Goal: Information Seeking & Learning: Stay updated

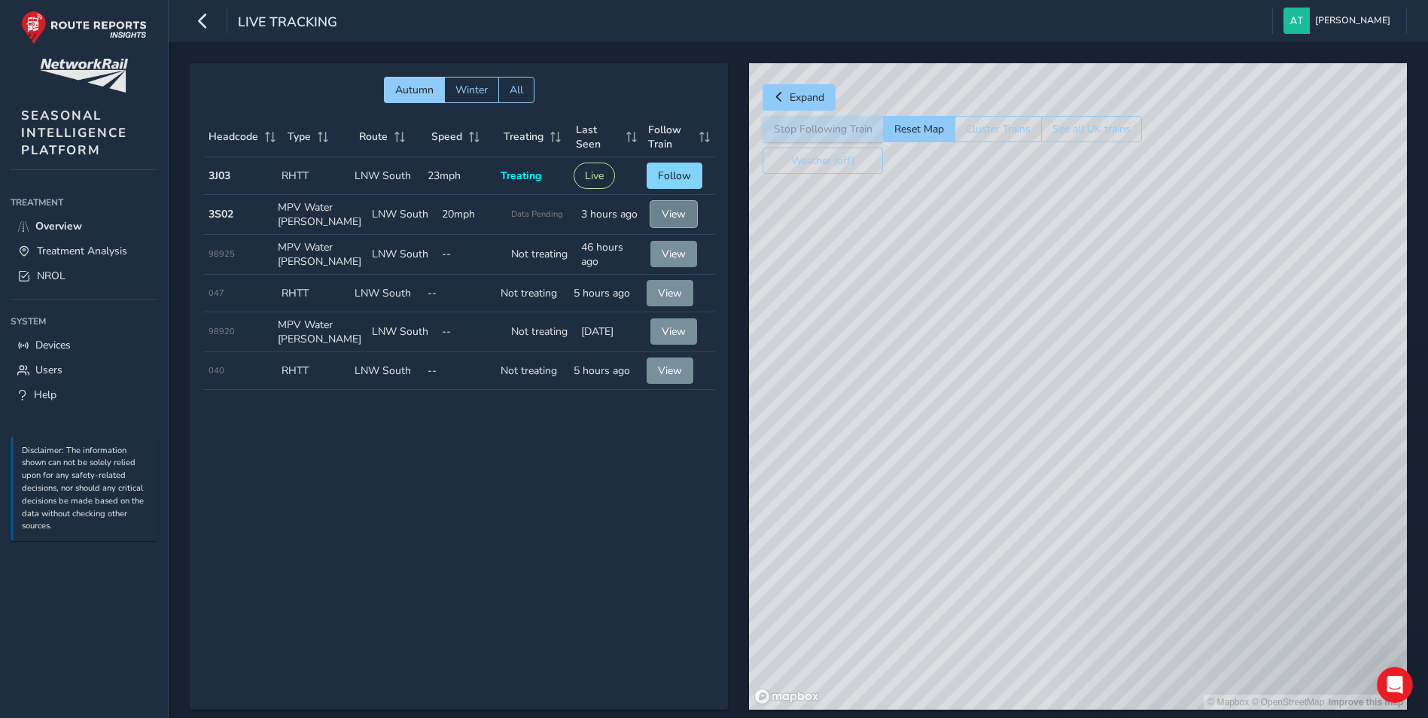
click at [656, 213] on button "View" at bounding box center [673, 214] width 47 height 26
click at [667, 205] on button "View" at bounding box center [673, 214] width 47 height 26
click at [55, 273] on span "NROL" at bounding box center [51, 276] width 29 height 14
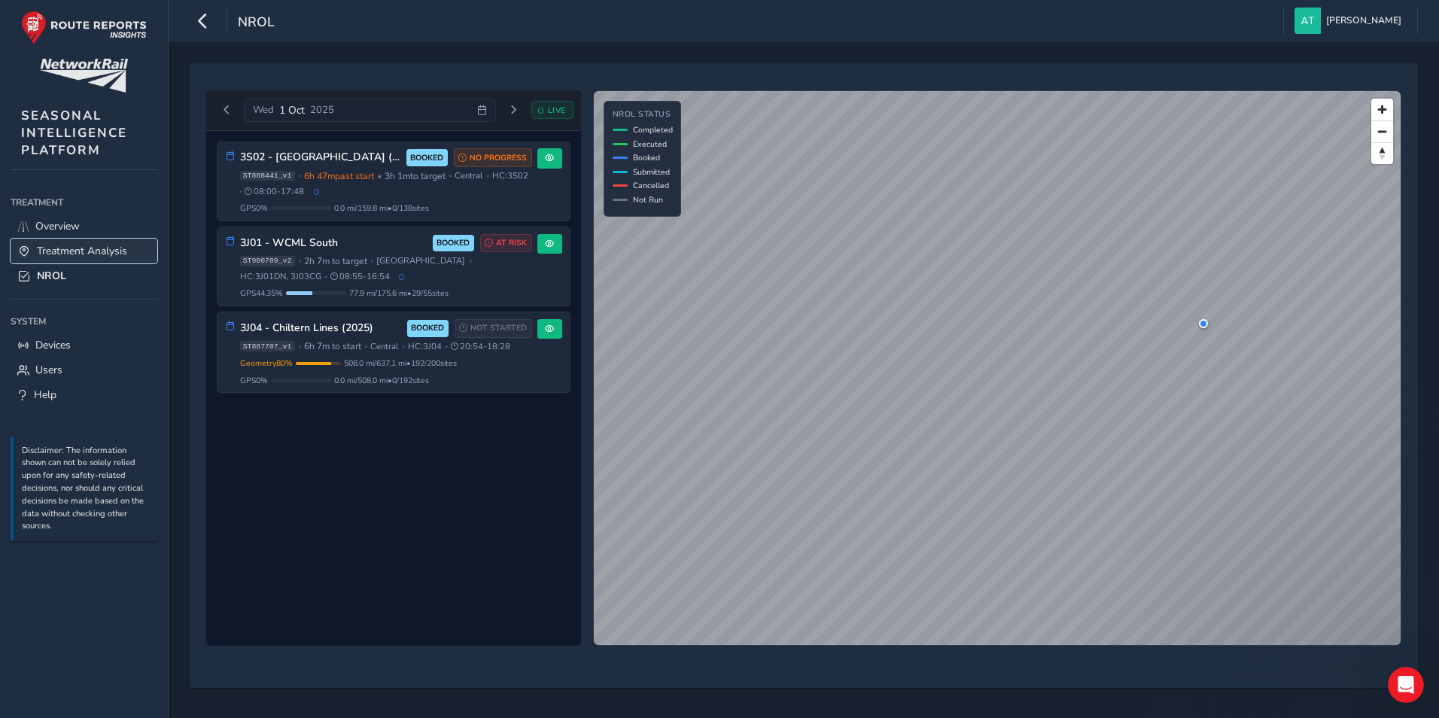
click at [89, 246] on span "Treatment Analysis" at bounding box center [82, 251] width 90 height 14
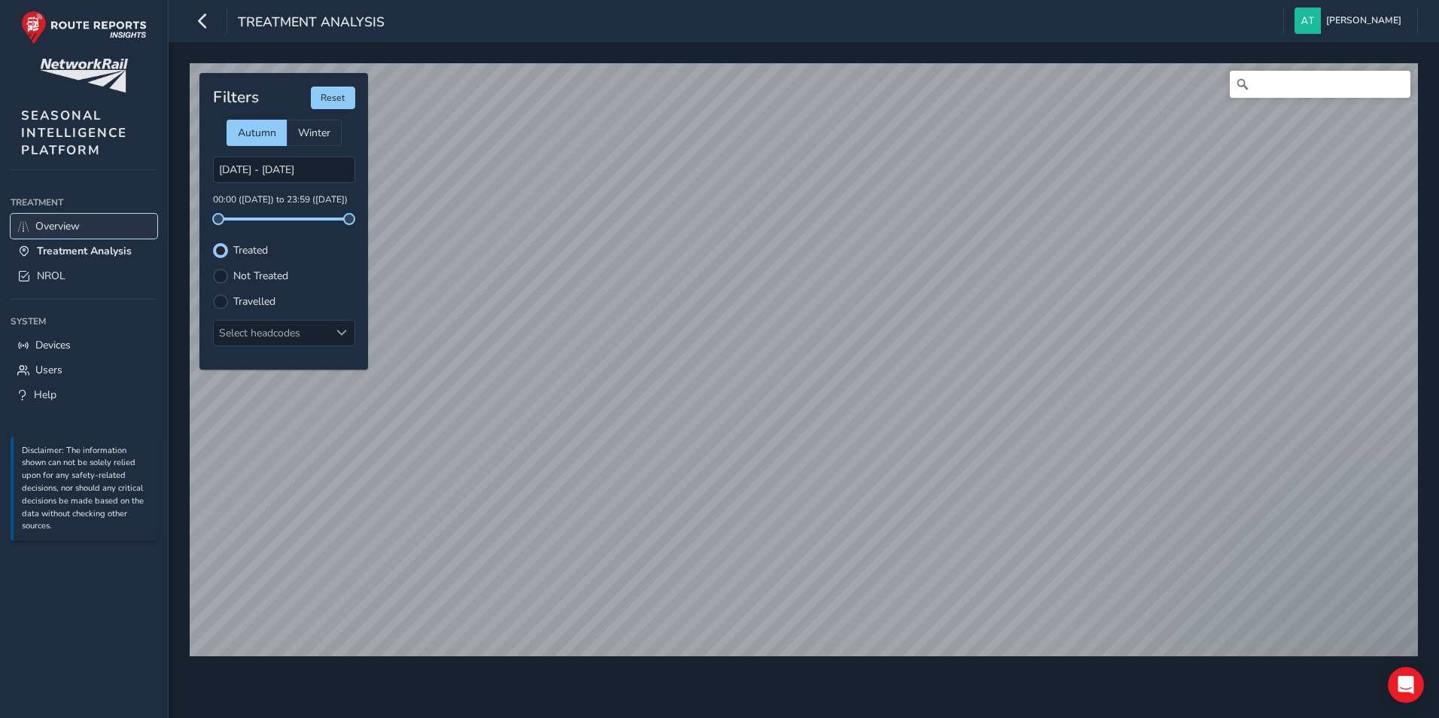
click at [85, 226] on link "Overview" at bounding box center [84, 226] width 147 height 25
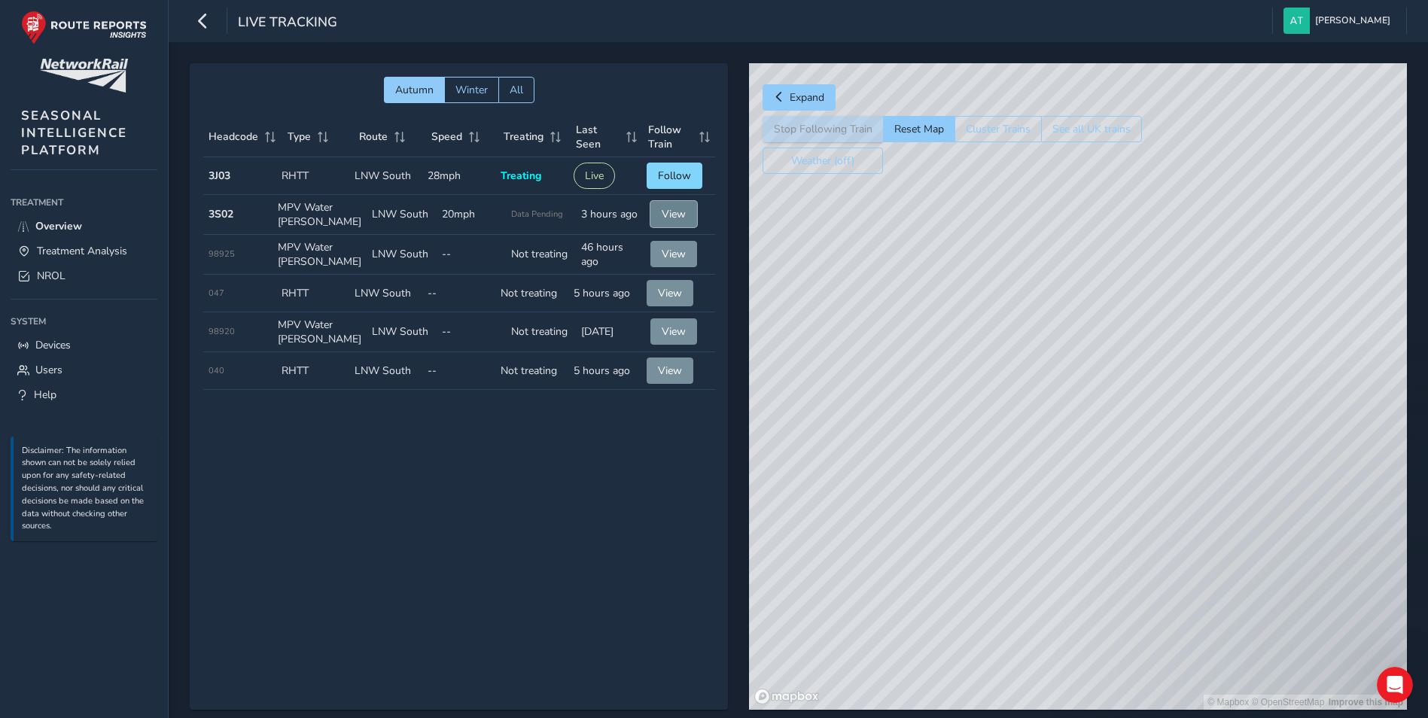
click at [674, 215] on span "View" at bounding box center [674, 214] width 24 height 14
click at [81, 251] on span "Treatment Analysis" at bounding box center [82, 251] width 90 height 14
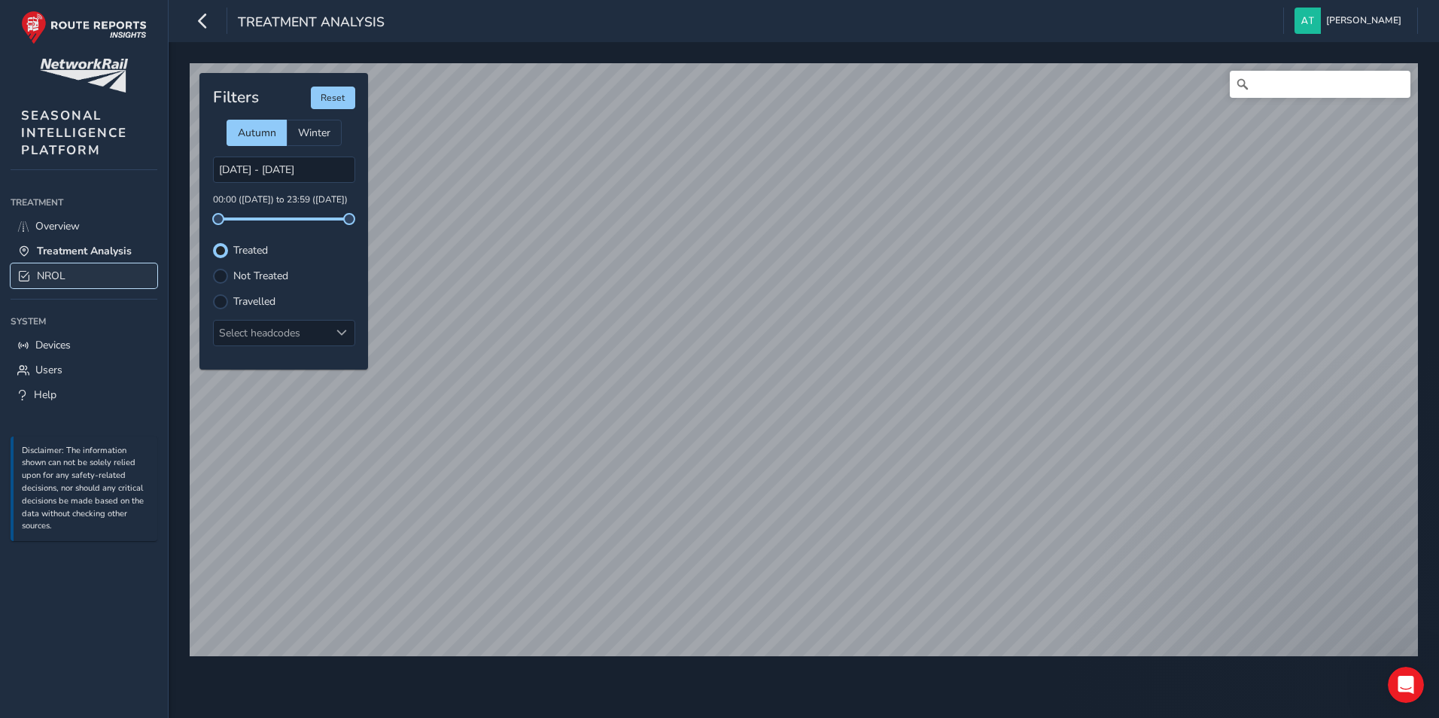
click at [75, 279] on link "NROL" at bounding box center [84, 275] width 147 height 25
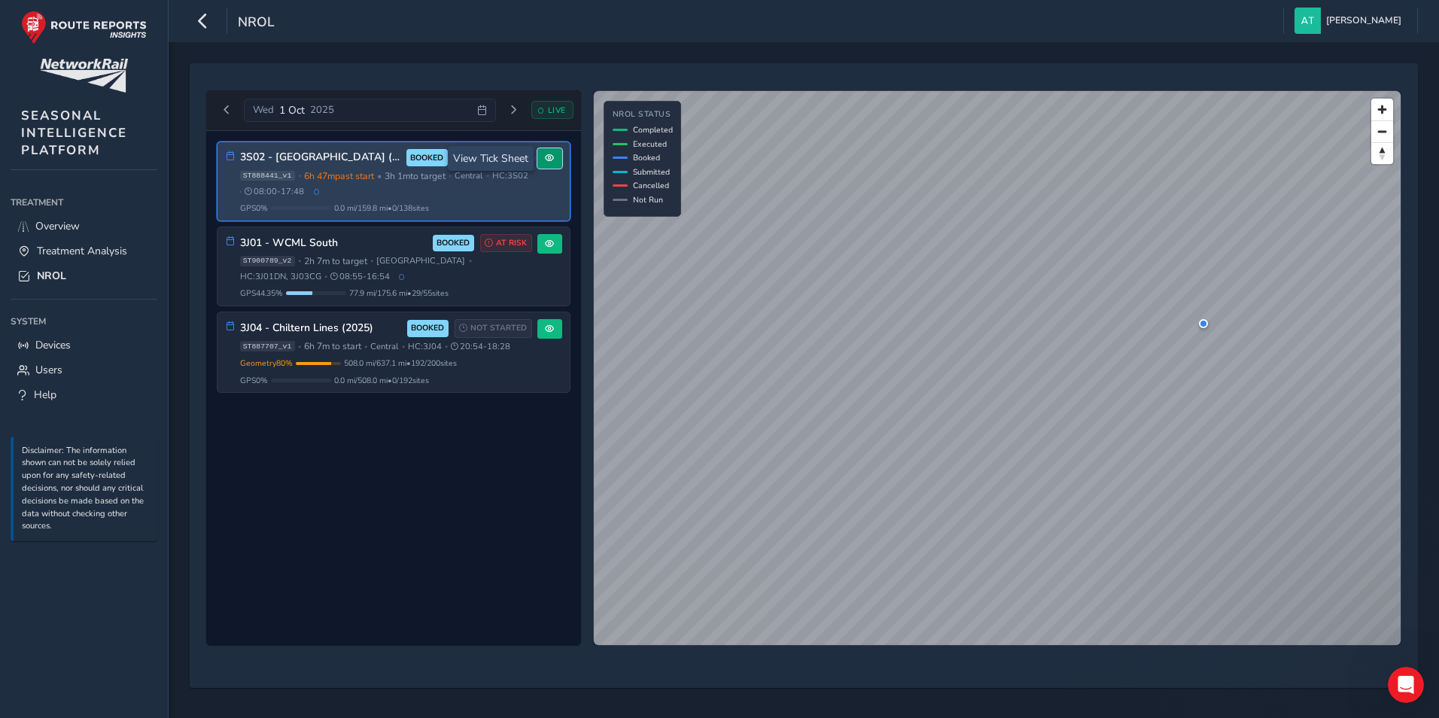
click at [553, 159] on span at bounding box center [549, 158] width 9 height 9
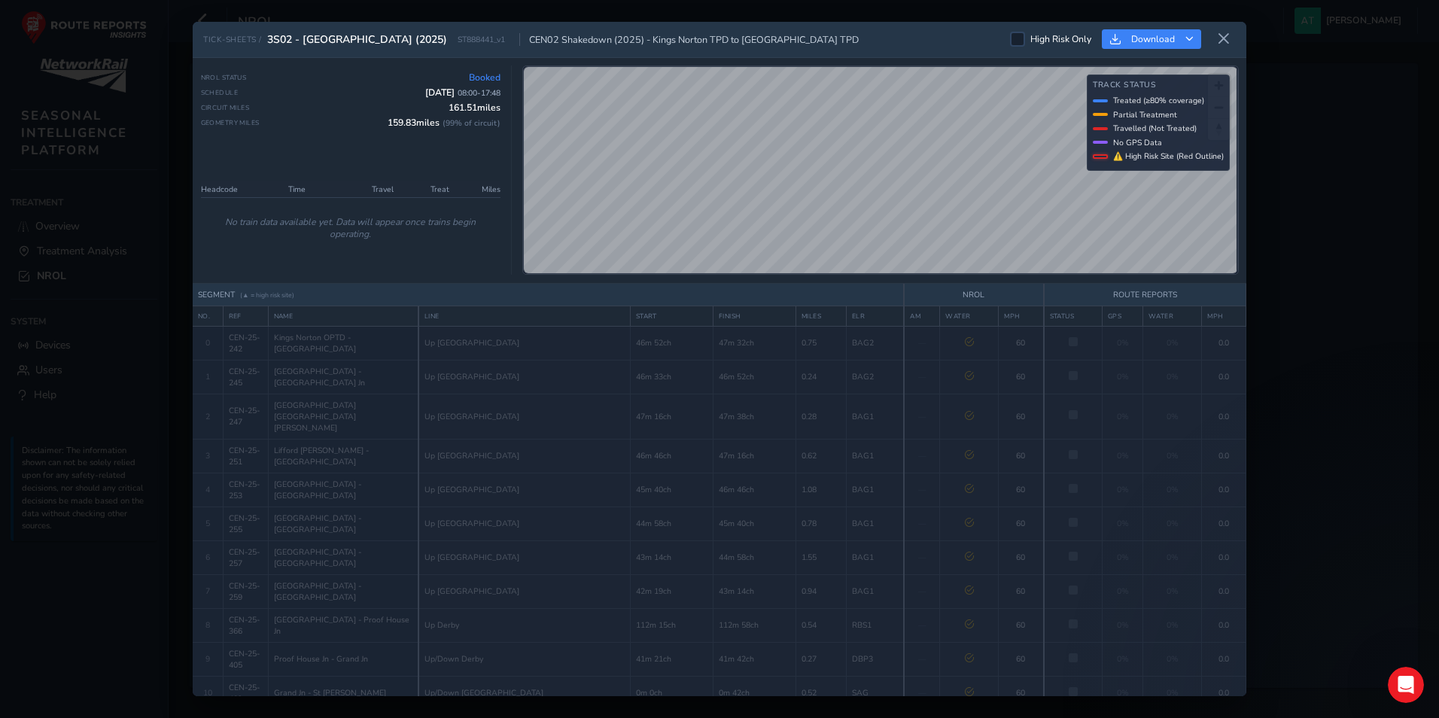
click at [946, 196] on div "TICK-SHEETS / 3S02 - [GEOGRAPHIC_DATA] (2025) ST888441_v1 CEN02 Shakedown (2025…" at bounding box center [719, 359] width 1439 height 718
click at [946, 41] on icon at bounding box center [1224, 39] width 14 height 14
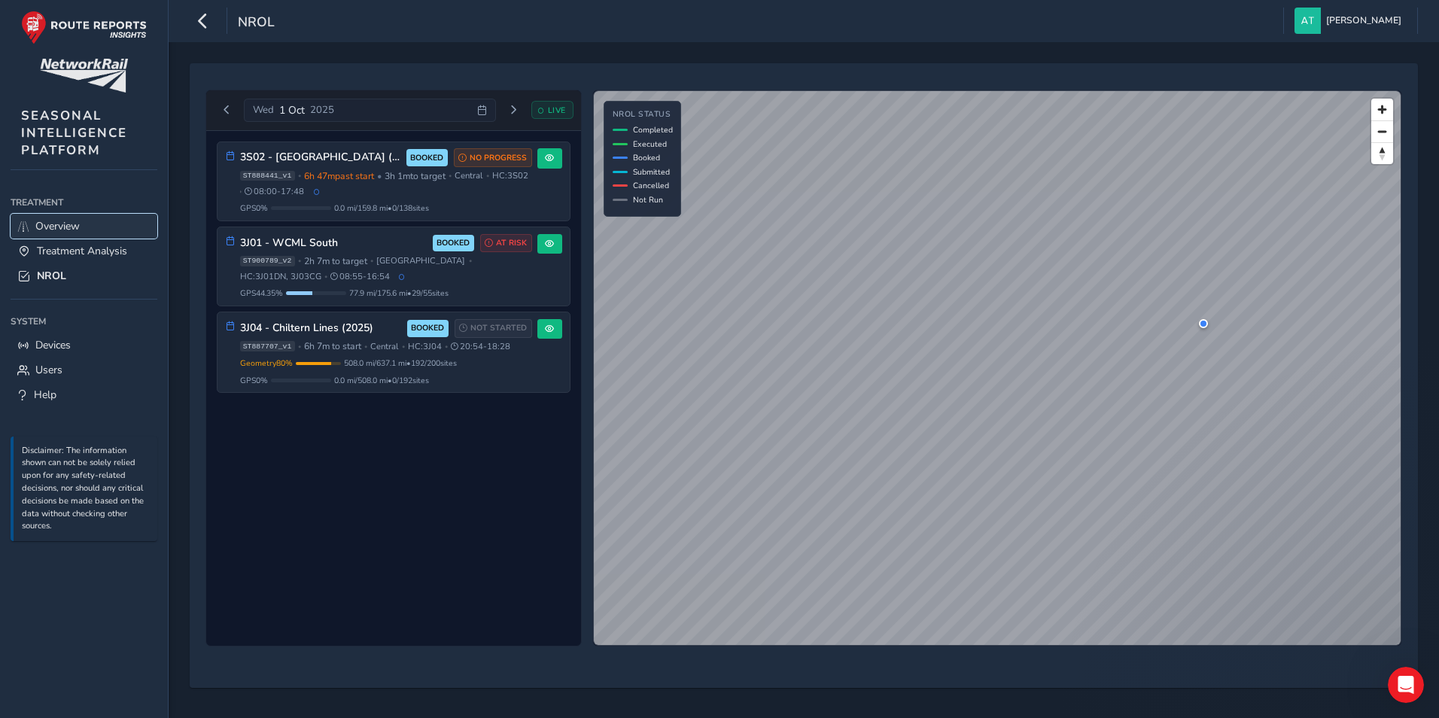
click at [63, 227] on span "Overview" at bounding box center [57, 226] width 44 height 14
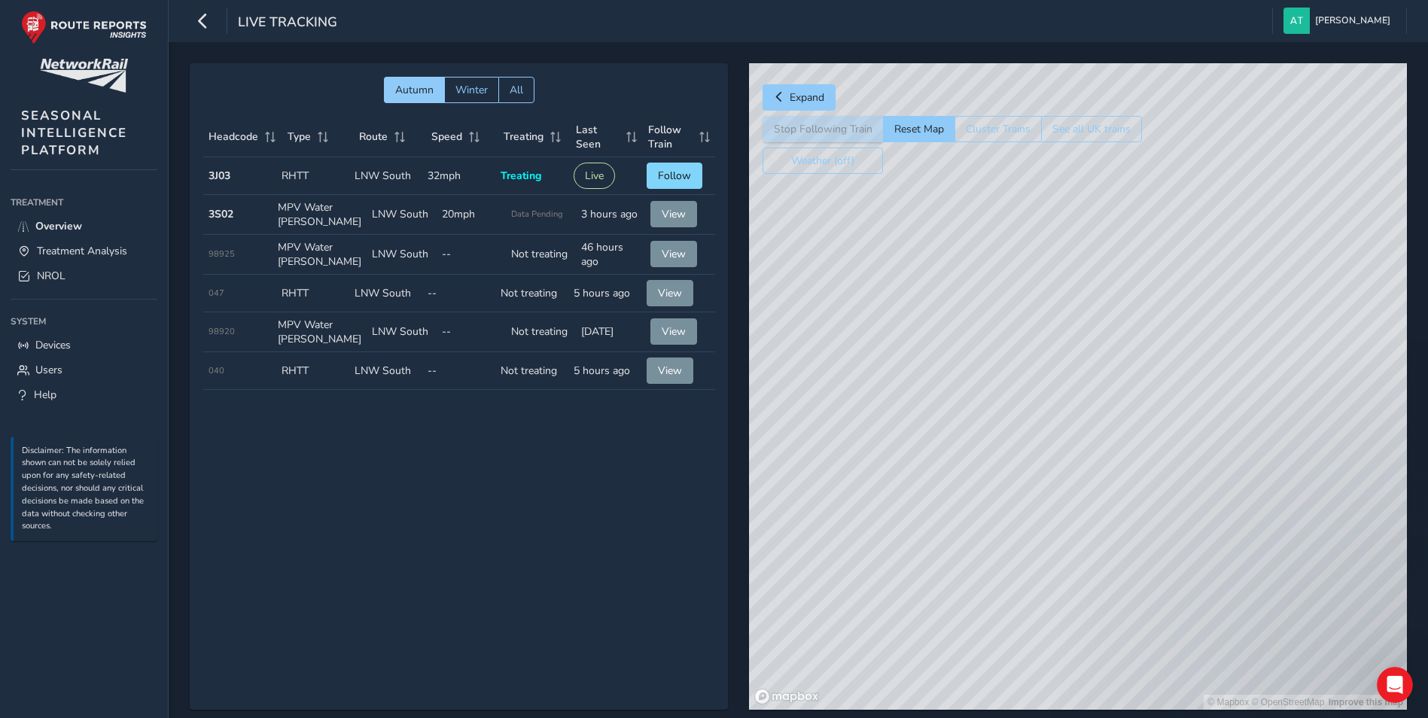
click at [443, 507] on div "Autumn Winter All Headcode Type Route Speed Treating Last Seen Follow Train Hea…" at bounding box center [459, 386] width 538 height 647
click at [571, 486] on div "Autumn Winter All Headcode Type Route Speed Treating Last Seen Follow Train Hea…" at bounding box center [459, 386] width 538 height 647
click at [685, 170] on span "Follow" at bounding box center [674, 176] width 33 height 14
click at [45, 264] on link "NROL" at bounding box center [84, 275] width 147 height 25
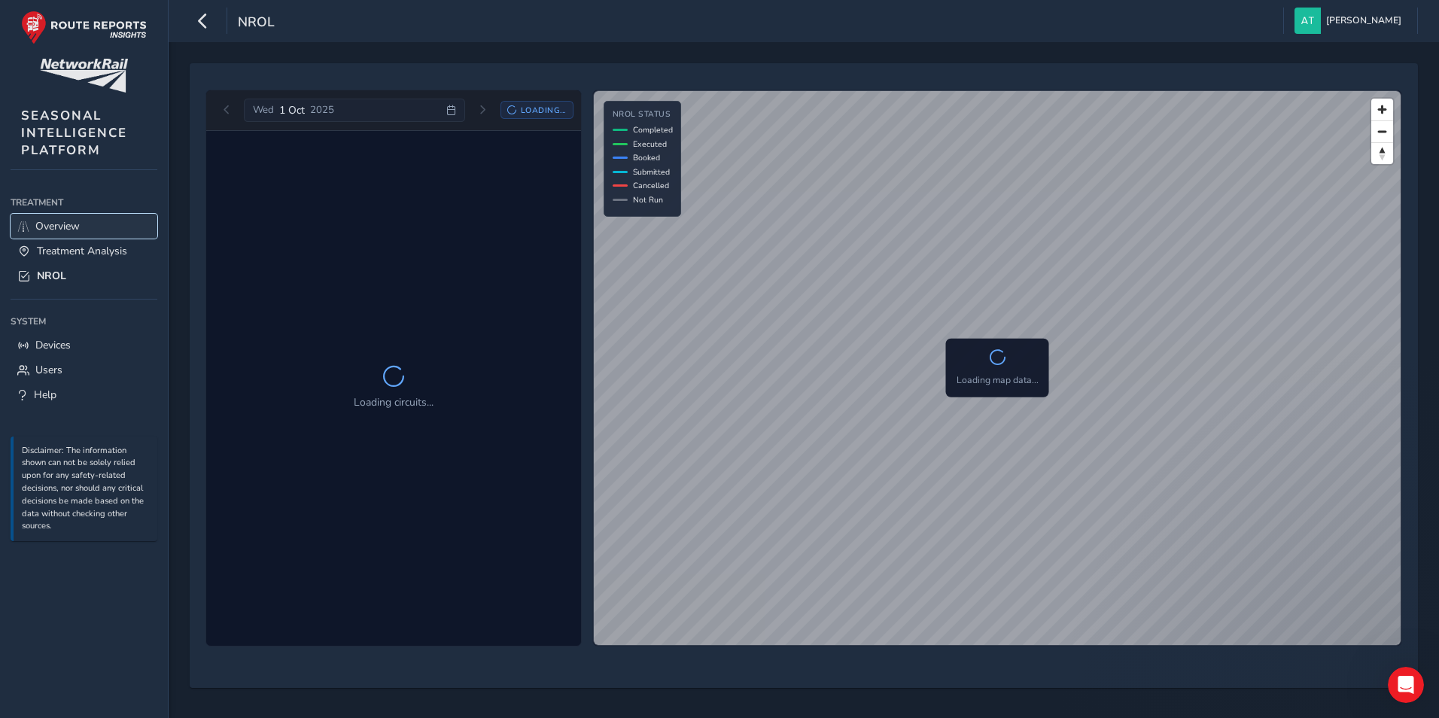
click at [75, 224] on span "Overview" at bounding box center [57, 226] width 44 height 14
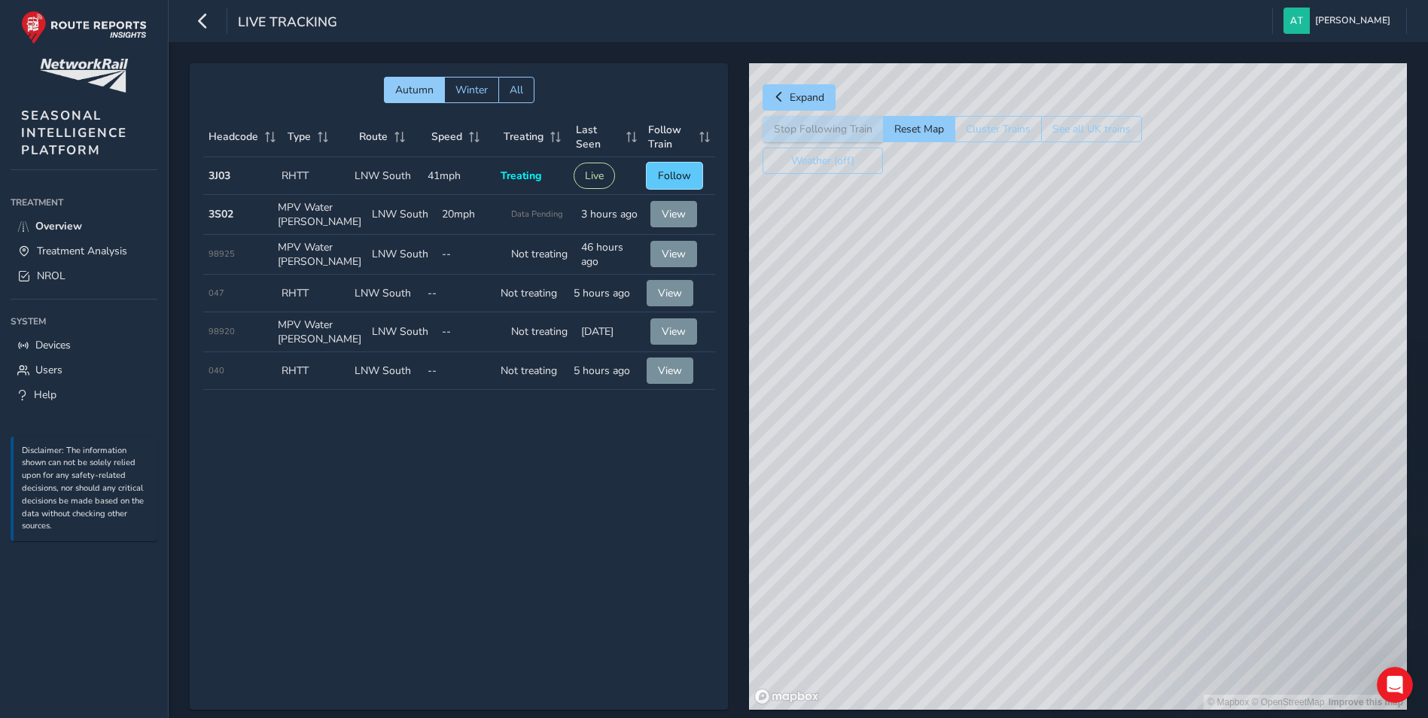
click at [685, 175] on span "Follow" at bounding box center [674, 176] width 33 height 14
click at [588, 467] on div "Autumn Winter All Headcode Type Route Speed Treating Last Seen Follow Train Hea…" at bounding box center [459, 386] width 538 height 647
click at [36, 264] on link "NROL" at bounding box center [84, 275] width 147 height 25
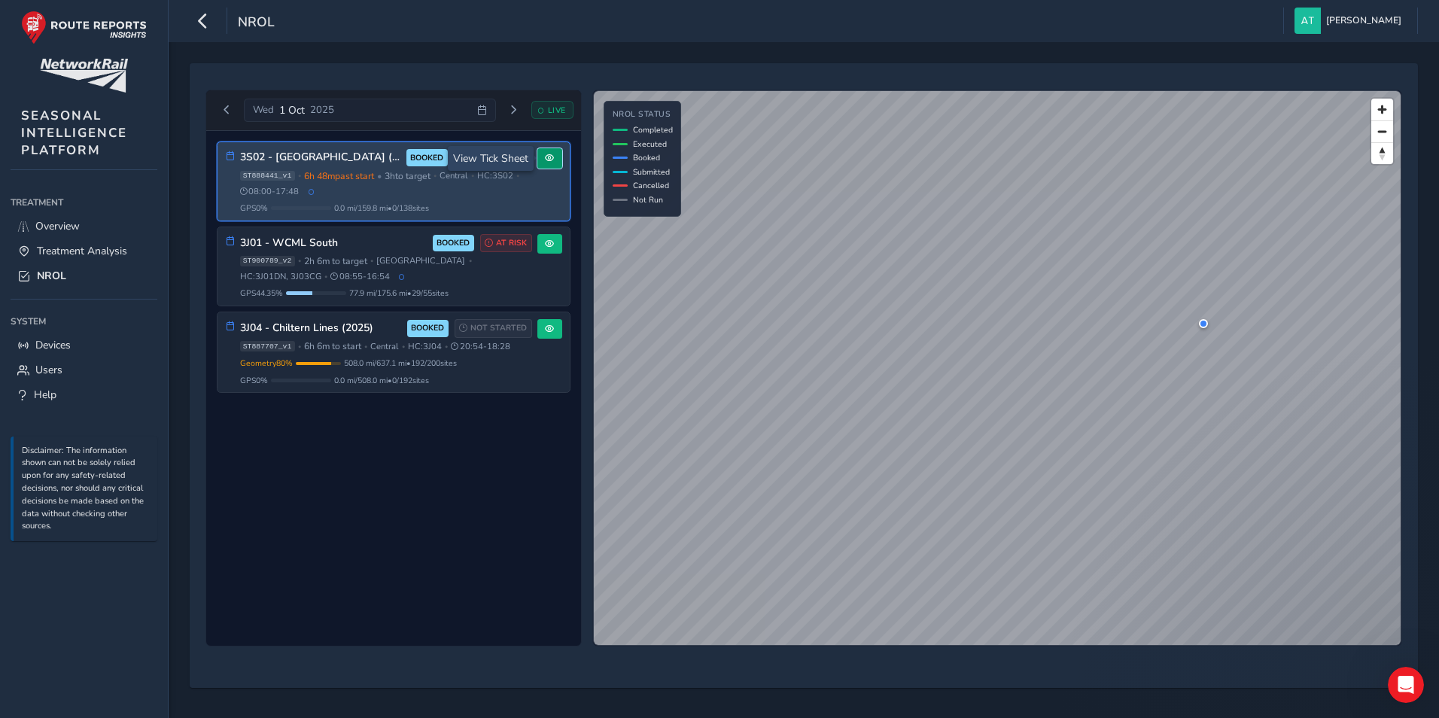
click at [548, 157] on span at bounding box center [549, 158] width 9 height 9
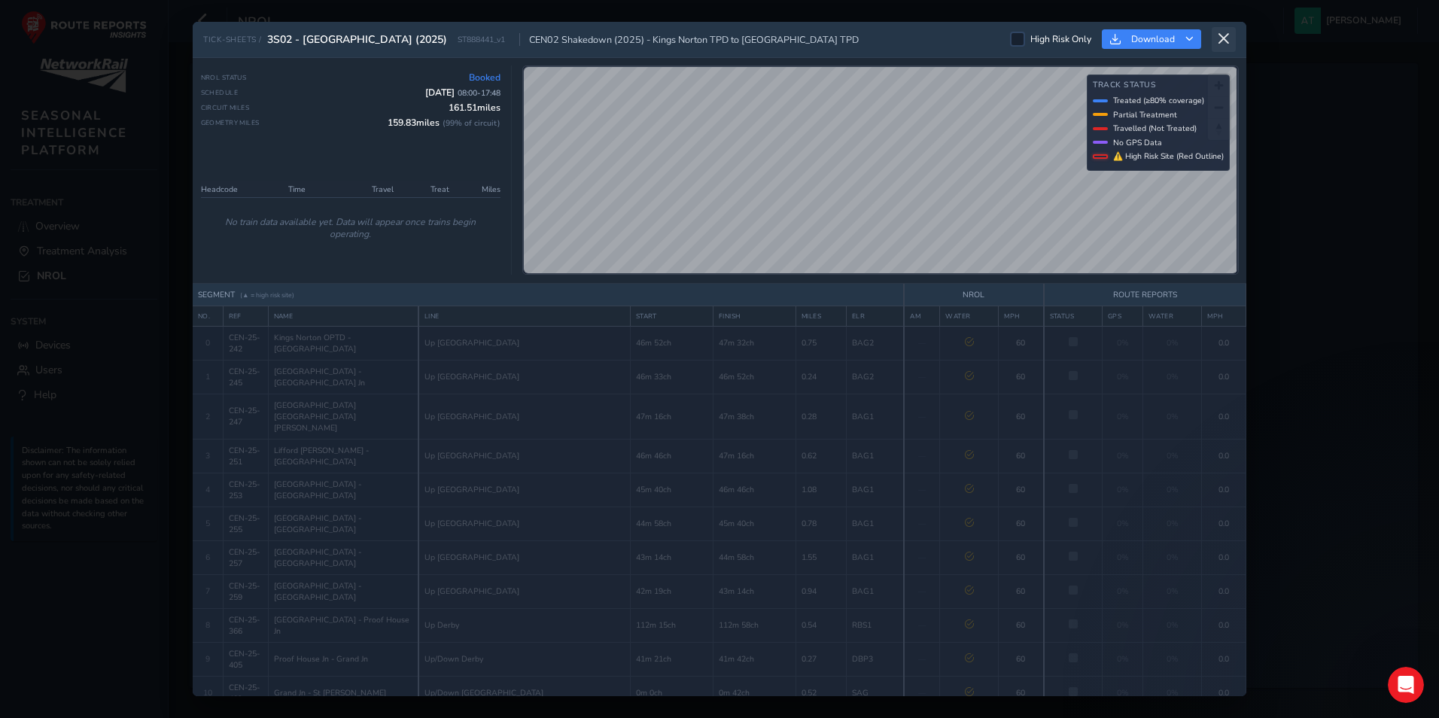
click at [946, 42] on icon at bounding box center [1224, 39] width 14 height 14
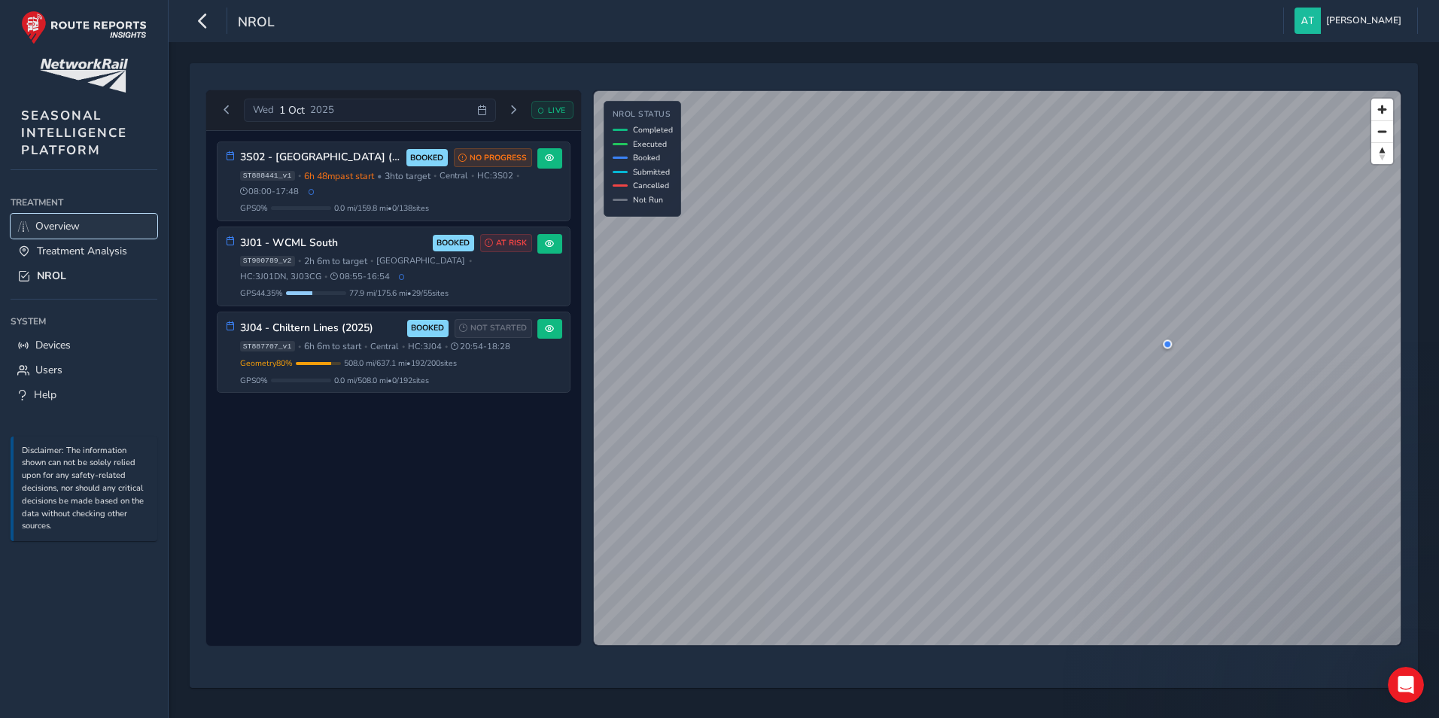
drag, startPoint x: 106, startPoint y: 232, endPoint x: 117, endPoint y: 230, distance: 10.8
click at [106, 230] on link "Overview" at bounding box center [84, 226] width 147 height 25
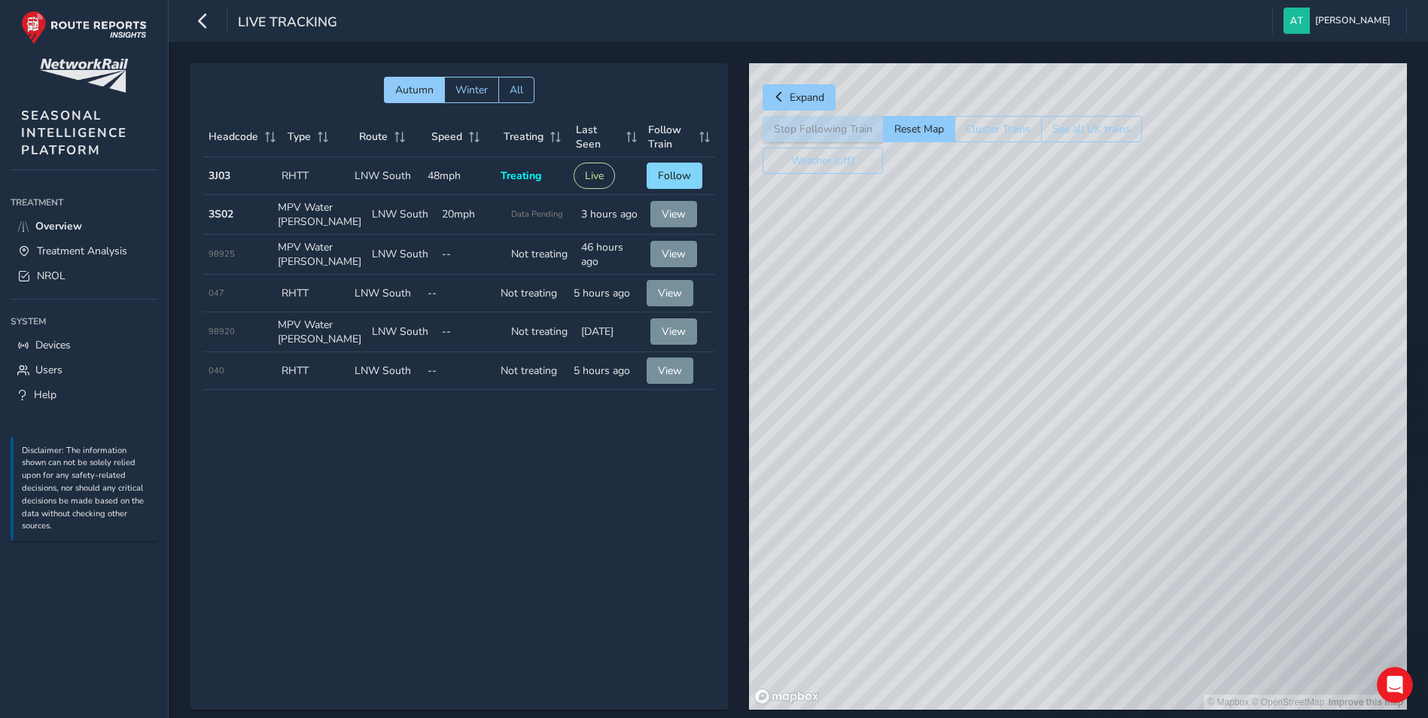
click at [498, 478] on div "Autumn Winter All Headcode Type Route Speed Treating Last Seen Follow Train Hea…" at bounding box center [459, 386] width 538 height 647
click at [443, 507] on div "Autumn Winter All Headcode Type Route Speed Treating Last Seen Follow Train Hea…" at bounding box center [459, 386] width 538 height 647
click at [568, 507] on div "Autumn Winter All Headcode Type Route Speed Treating Last Seen Follow Train Hea…" at bounding box center [459, 386] width 538 height 647
click at [453, 507] on div "Autumn Winter All Headcode Type Route Speed Treating Last Seen Follow Train Hea…" at bounding box center [459, 386] width 538 height 647
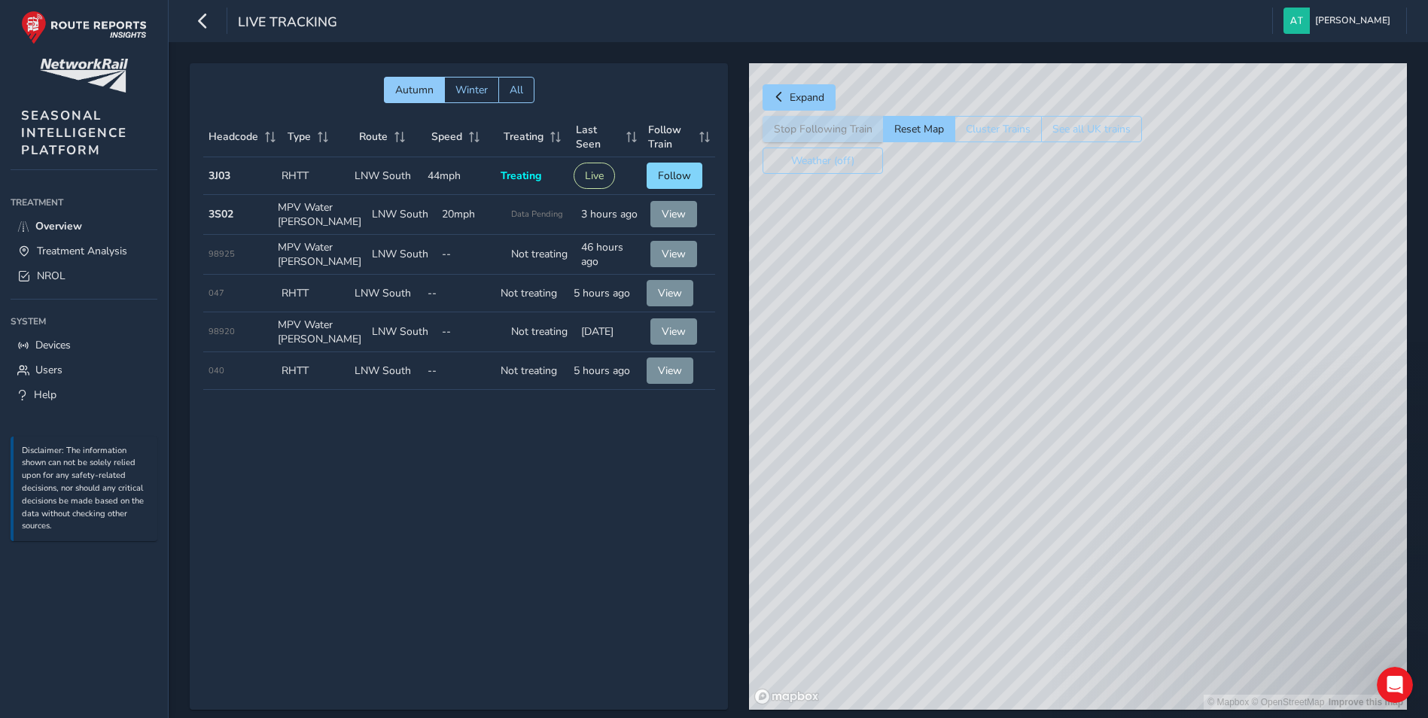
click at [523, 495] on div "Autumn Winter All Headcode Type Route Speed Treating Last Seen Follow Train Hea…" at bounding box center [459, 386] width 538 height 647
